Goal: Information Seeking & Learning: Find specific fact

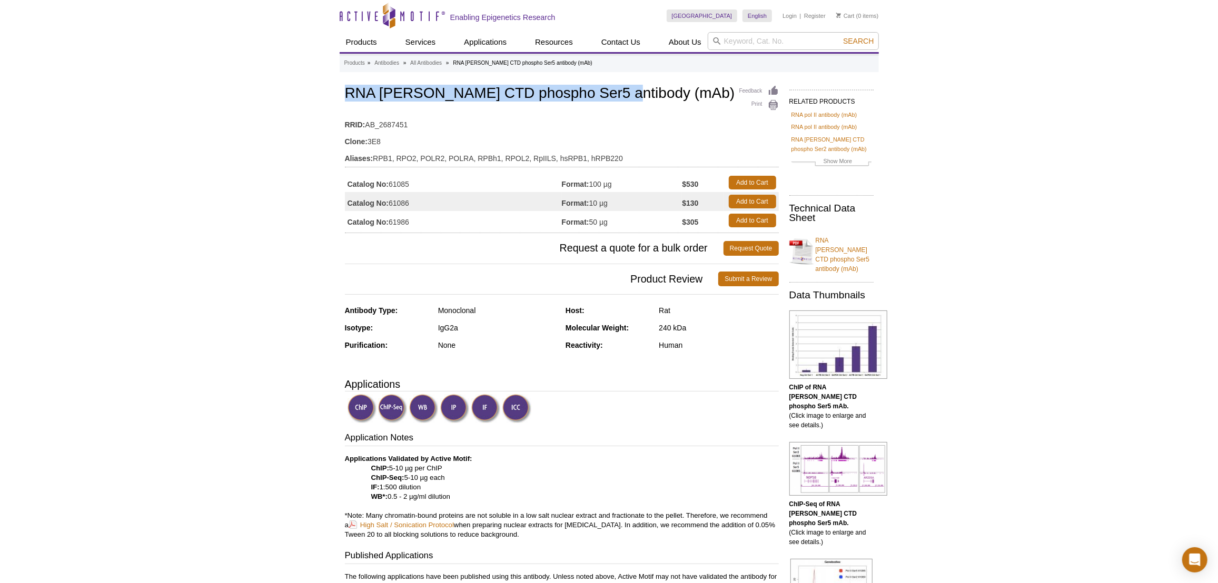
drag, startPoint x: 345, startPoint y: 87, endPoint x: 598, endPoint y: 88, distance: 253.2
click at [598, 88] on h1 "RNA pol II CTD phospho Ser5 antibody (mAb)" at bounding box center [562, 94] width 434 height 18
copy h1 "RNA pol II CTD phospho Ser5 antibody"
click at [441, 97] on h1 "RNA pol II CTD phospho Ser5 antibody (mAb)" at bounding box center [562, 94] width 434 height 18
click at [357, 94] on h1 "RNA pol II CTD phospho Ser5 antibody (mAb)" at bounding box center [562, 94] width 434 height 18
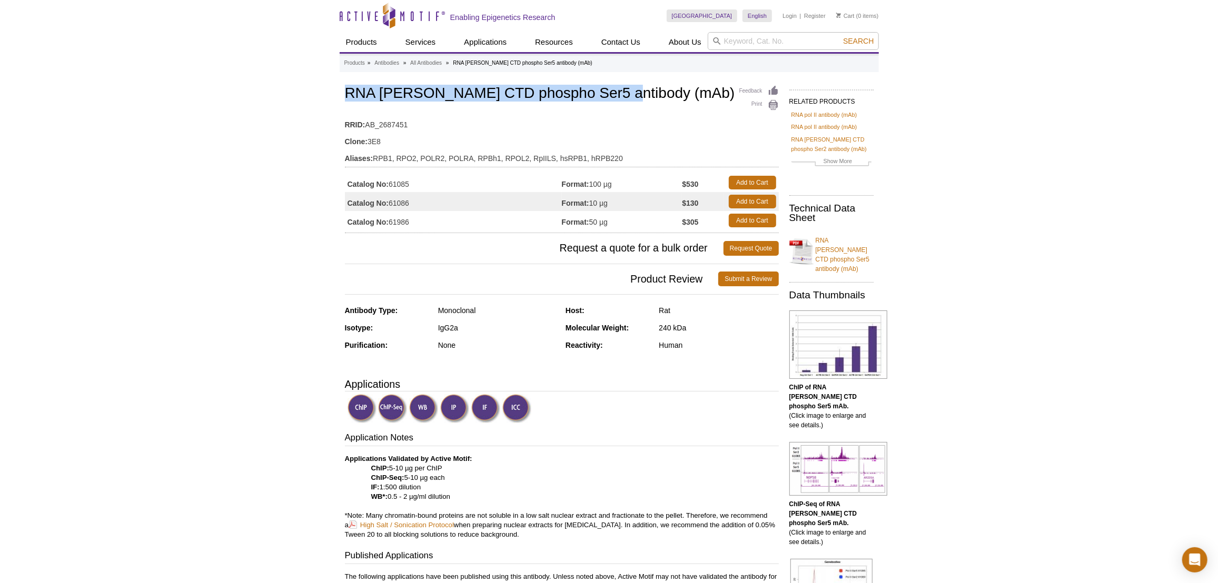
drag, startPoint x: 346, startPoint y: 94, endPoint x: 597, endPoint y: 87, distance: 251.2
click at [597, 87] on h1 "RNA pol II CTD phospho Ser5 antibody (mAb)" at bounding box center [562, 94] width 434 height 18
copy h1 "RNA pol II CTD phospho Ser5 antibody"
